Goal: Information Seeking & Learning: Learn about a topic

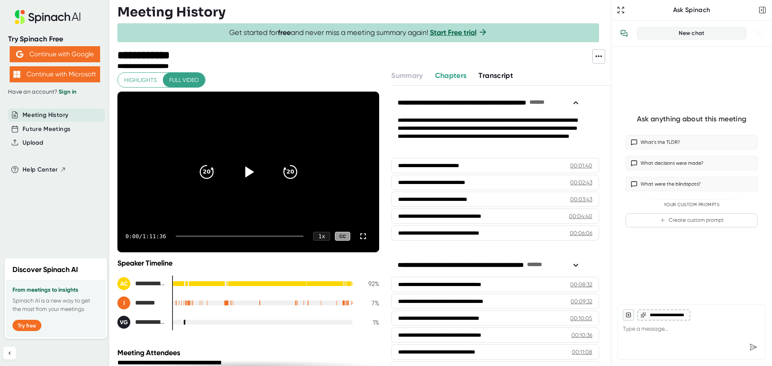
click at [494, 77] on span "Transcript" at bounding box center [496, 75] width 35 height 9
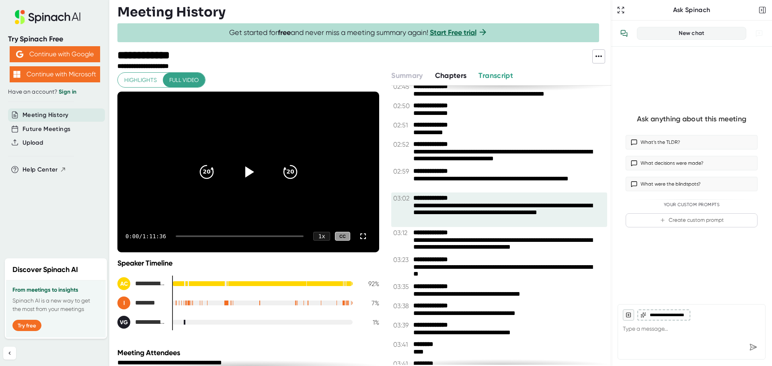
scroll to position [603, 0]
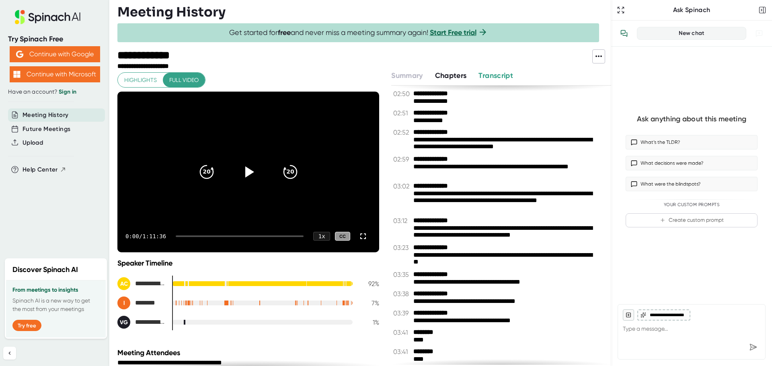
type textarea "x"
